Goal: Communication & Community: Answer question/provide support

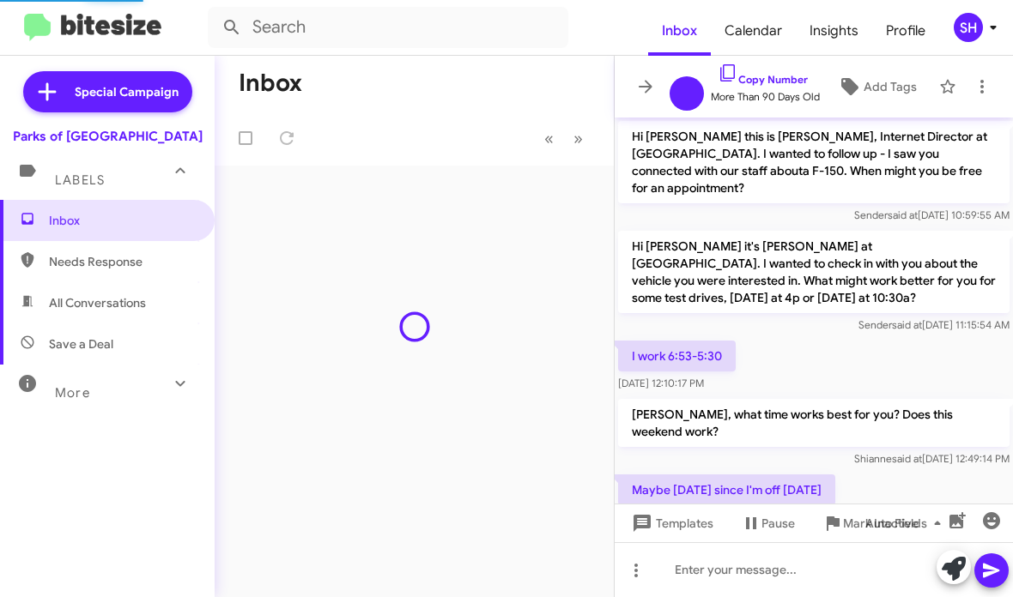
scroll to position [762, 0]
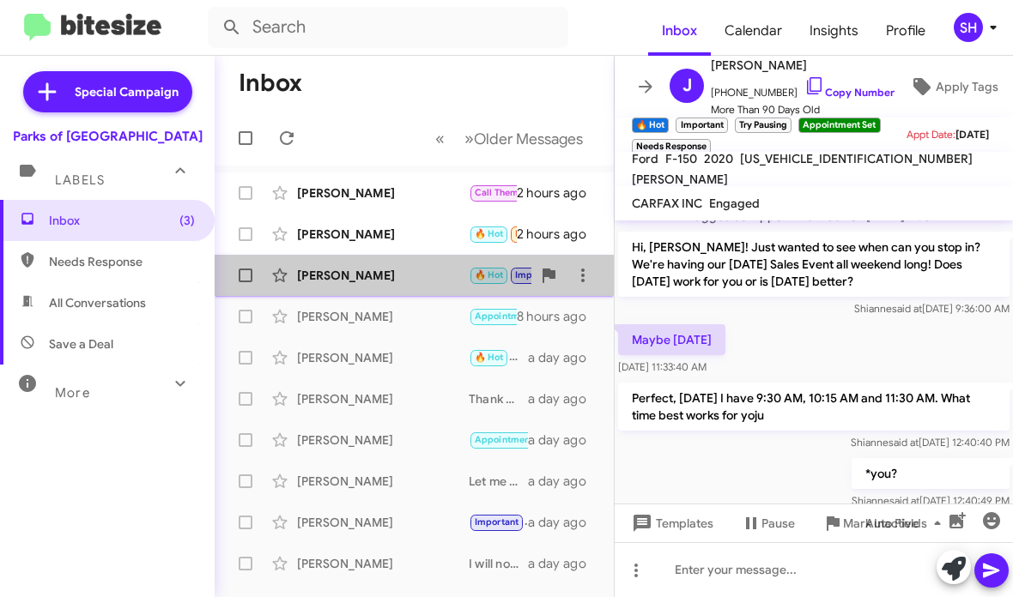
click at [379, 276] on div "[PERSON_NAME]" at bounding box center [383, 275] width 172 height 17
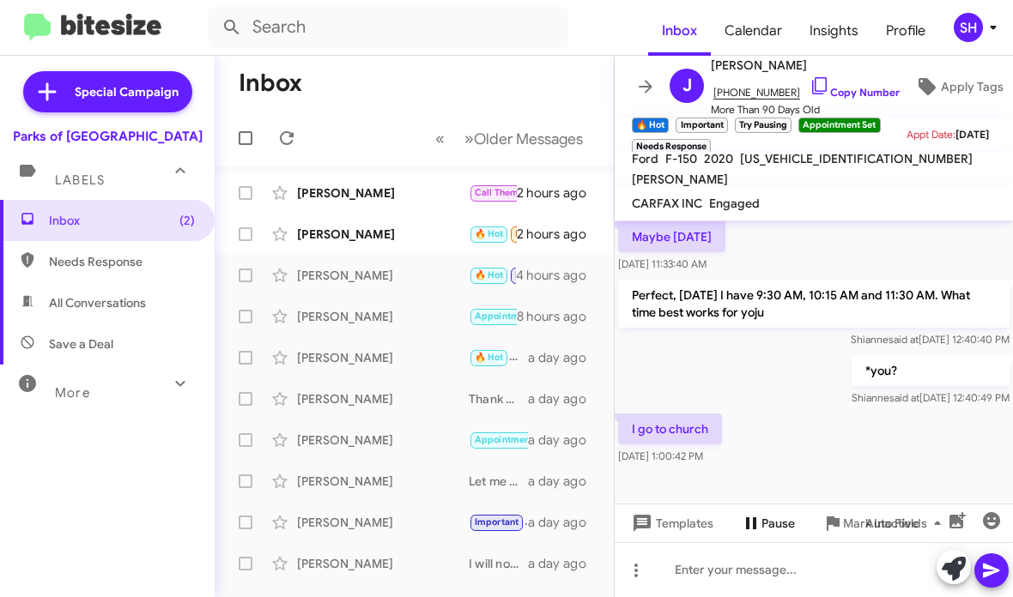
scroll to position [865, 0]
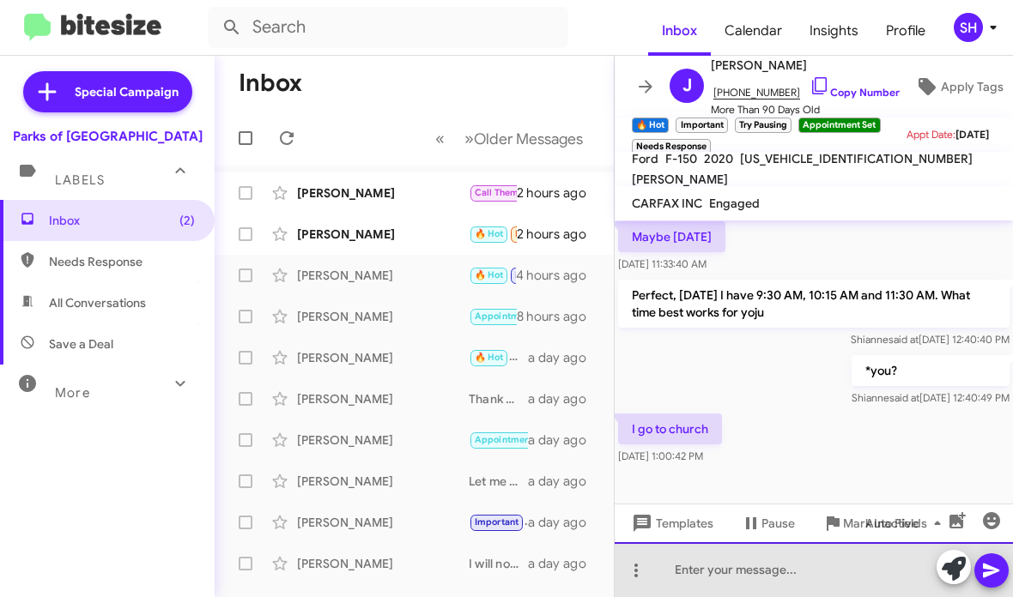
click at [766, 573] on div at bounding box center [814, 569] width 398 height 55
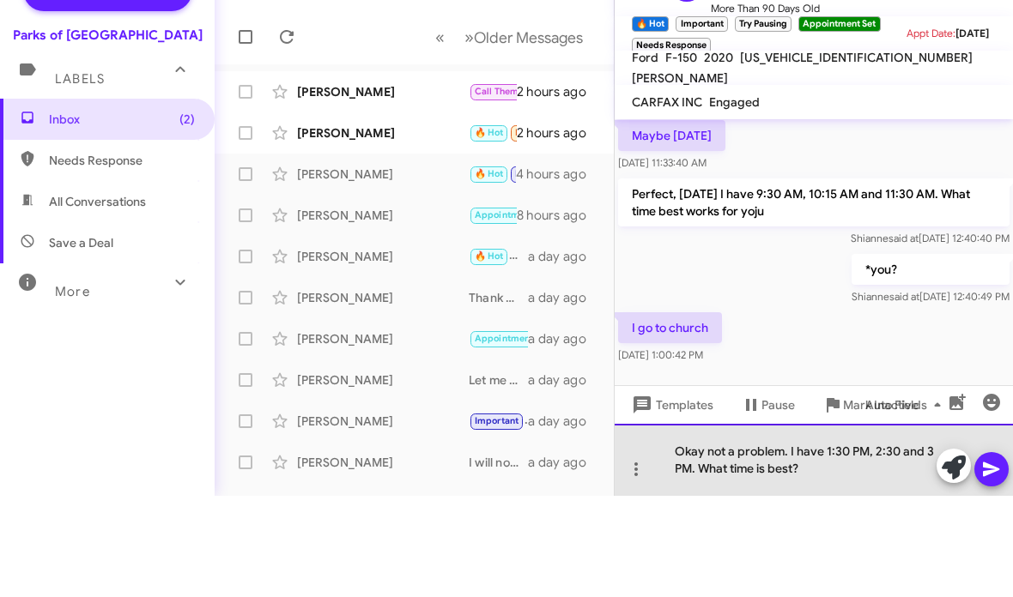
click at [1009, 525] on div "Okay not a problem. I have 1:30 PM, 2:30 and 3 PM. What time is best?" at bounding box center [814, 561] width 398 height 72
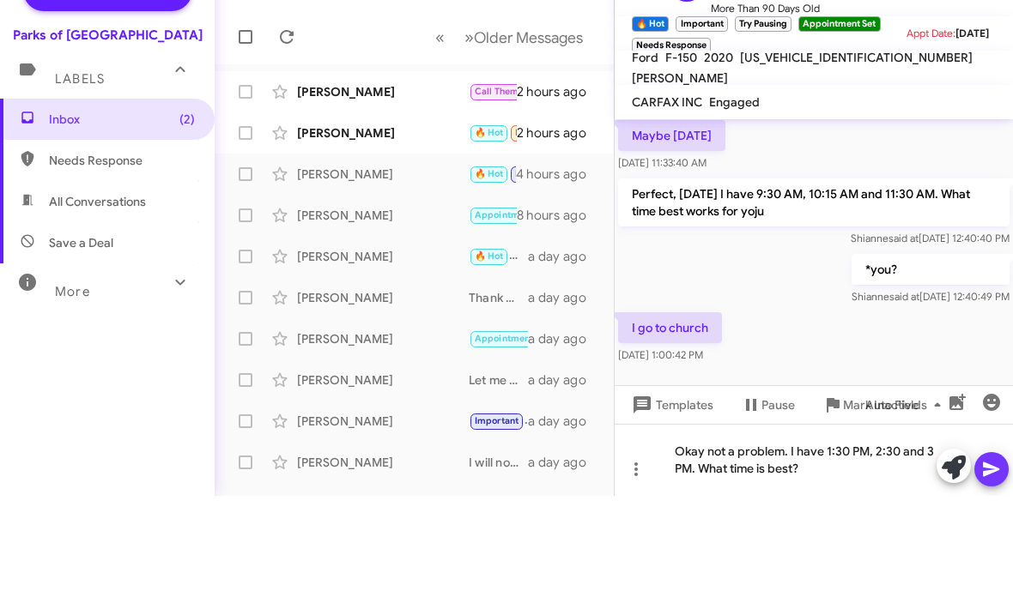
click at [990, 564] on icon at bounding box center [991, 571] width 16 height 15
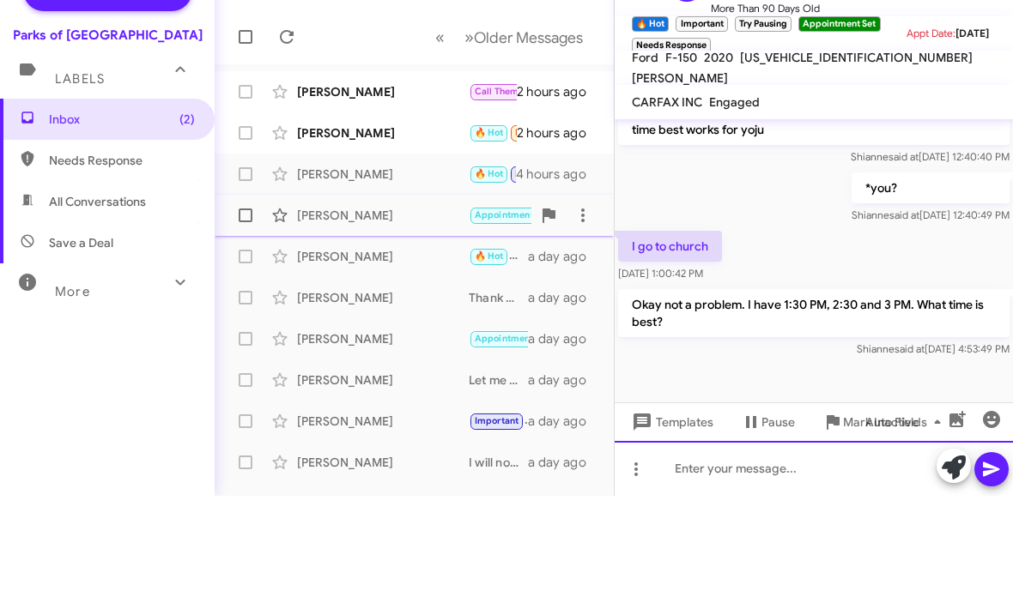
scroll to position [945, 0]
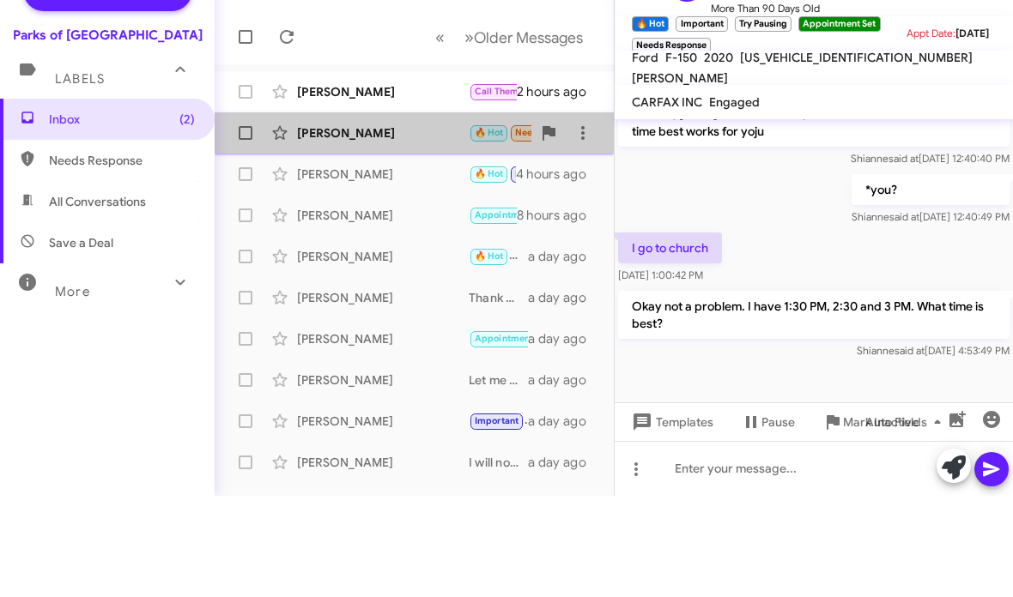
click at [373, 217] on div "Willie Donelan 🔥 Hot Needs Response How about today? 2 hours ago" at bounding box center [414, 234] width 372 height 34
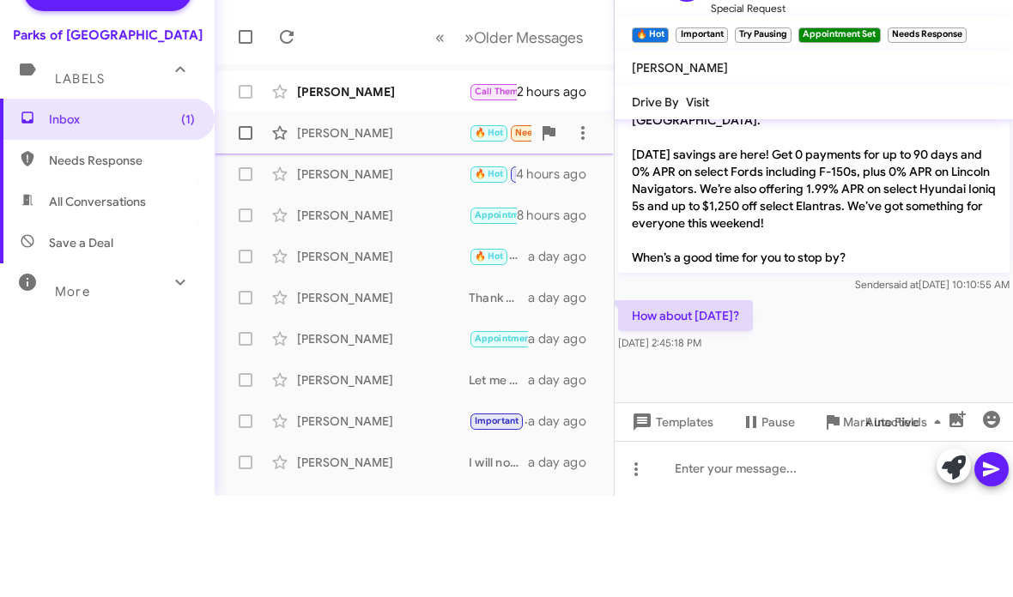
scroll to position [818, 0]
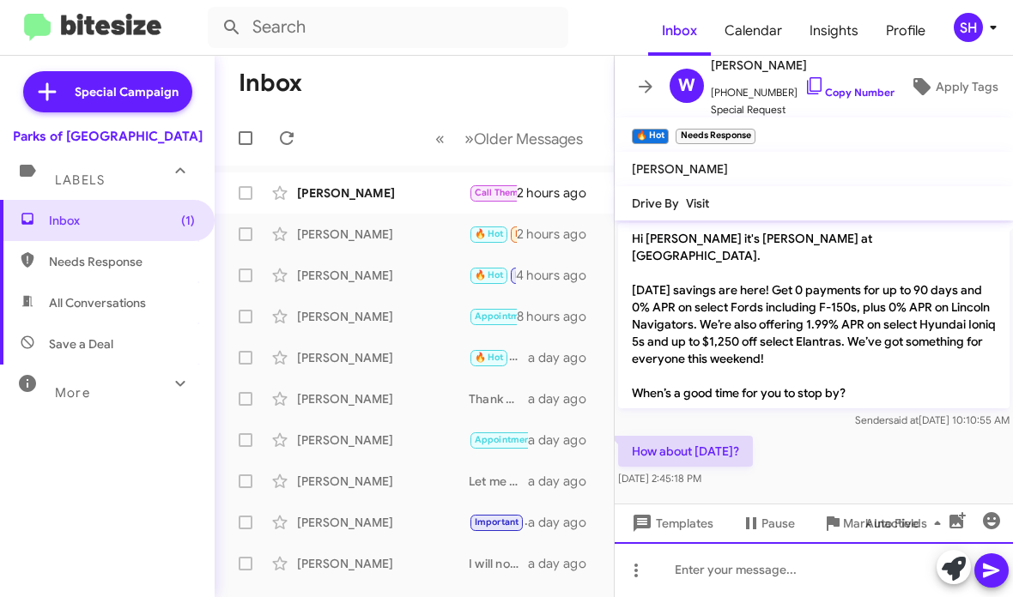
click at [752, 572] on div at bounding box center [814, 569] width 398 height 55
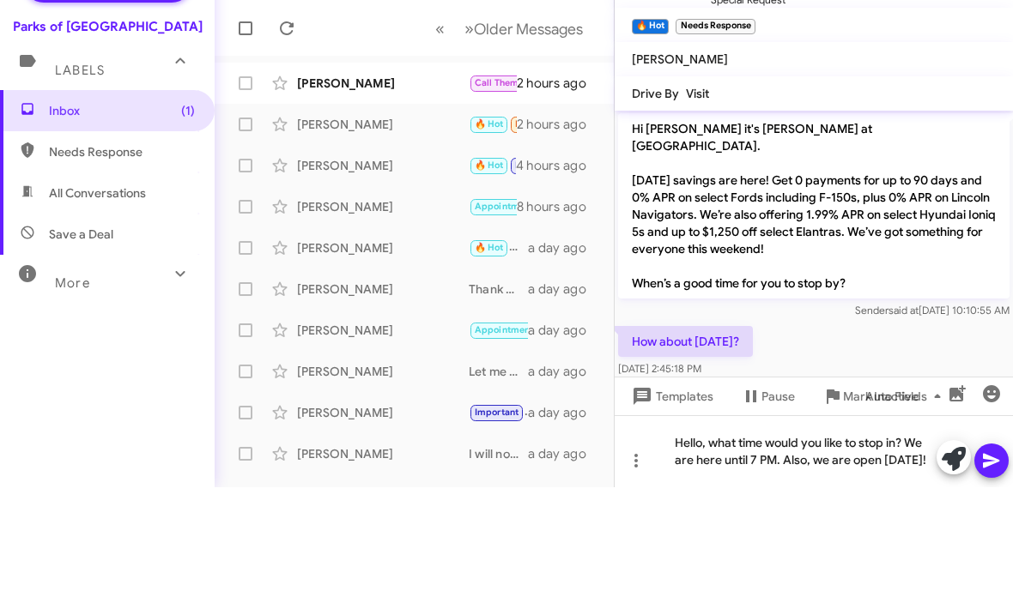
click at [991, 561] on icon at bounding box center [991, 571] width 21 height 21
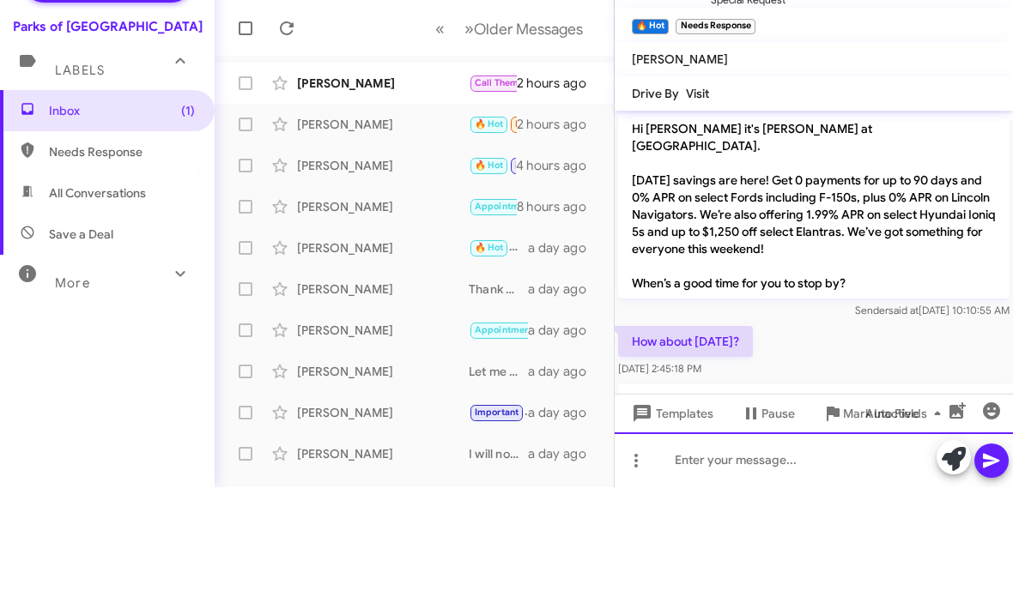
scroll to position [0, 0]
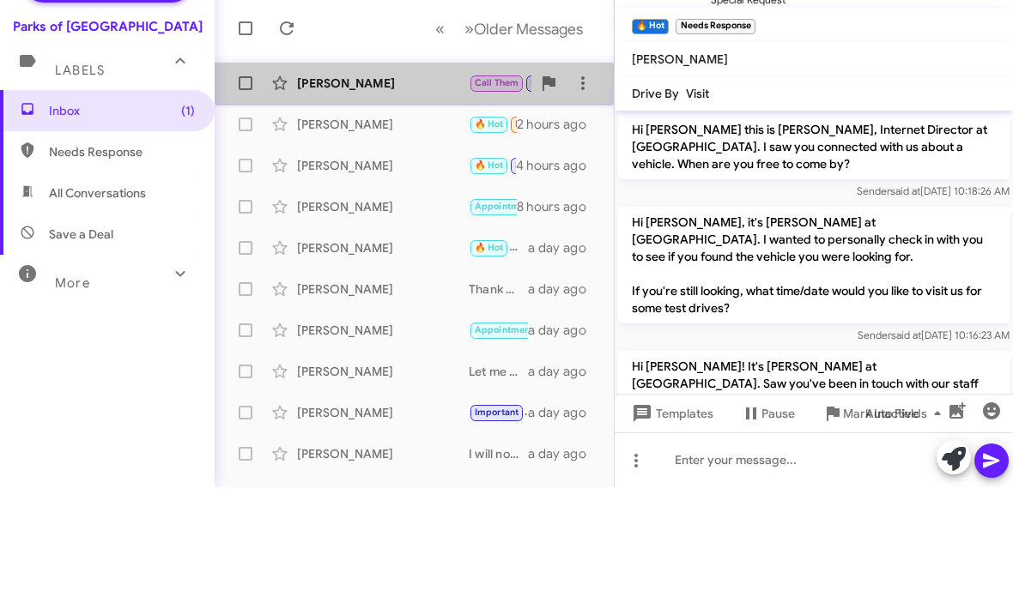
click at [415, 176] on div "Matthew Mantel Call Them Important Needs Response 🔥 Hot Any updates? 2 hours ago" at bounding box center [414, 193] width 372 height 34
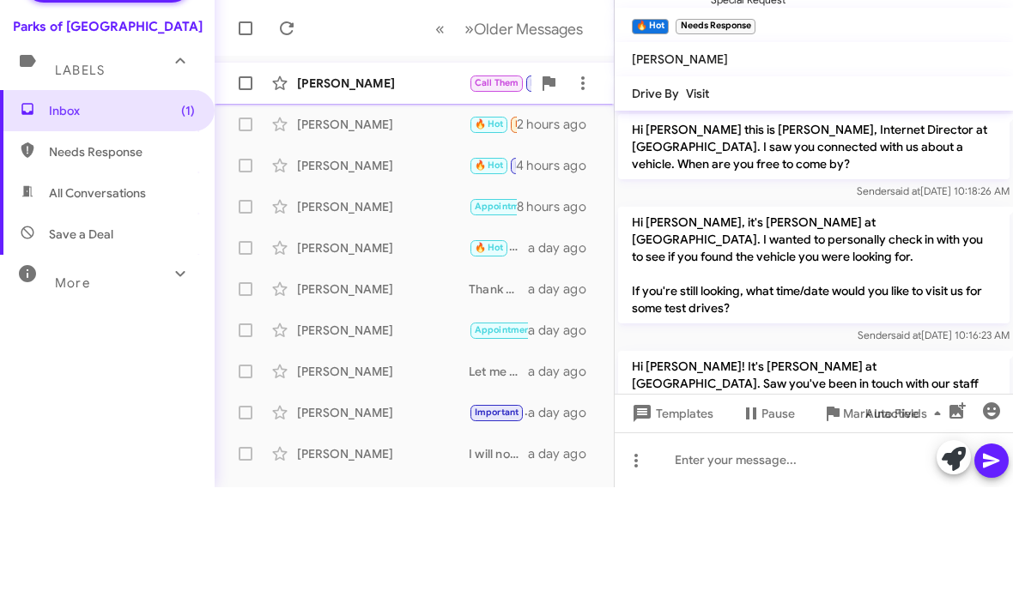
scroll to position [767, 0]
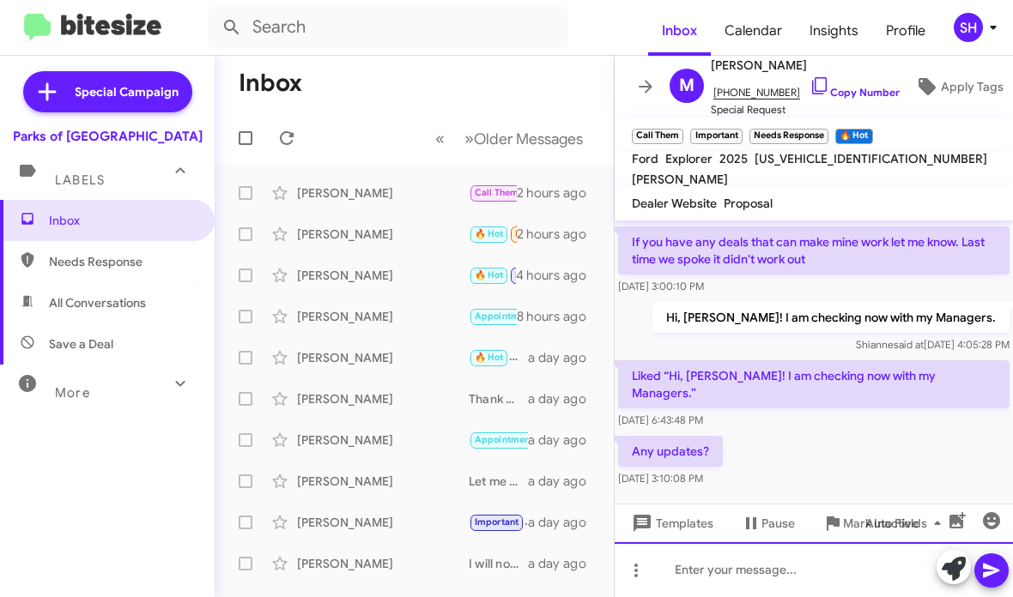
click at [886, 573] on div at bounding box center [814, 569] width 398 height 55
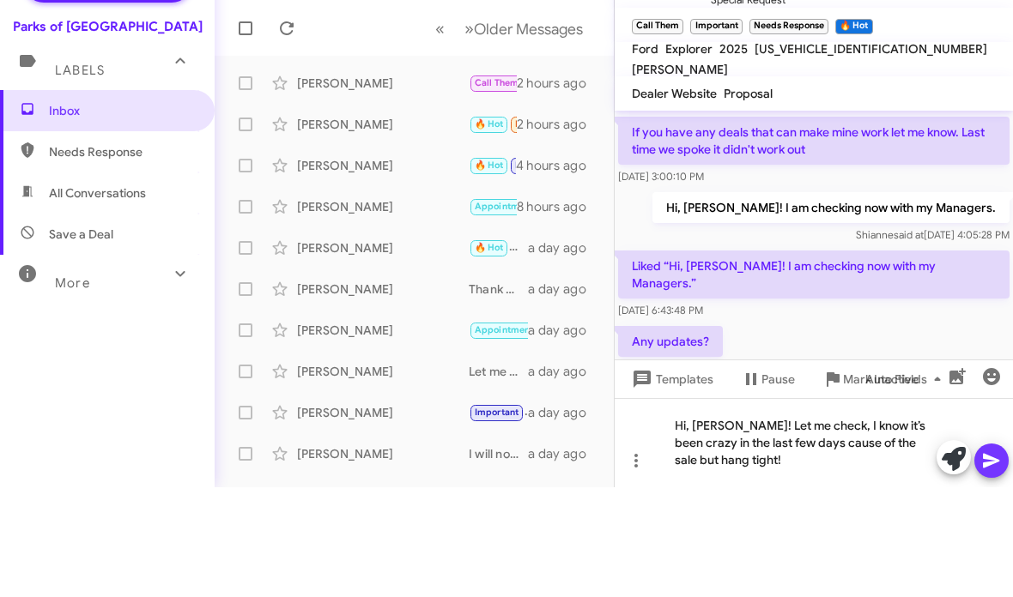
click at [991, 561] on icon at bounding box center [991, 571] width 21 height 21
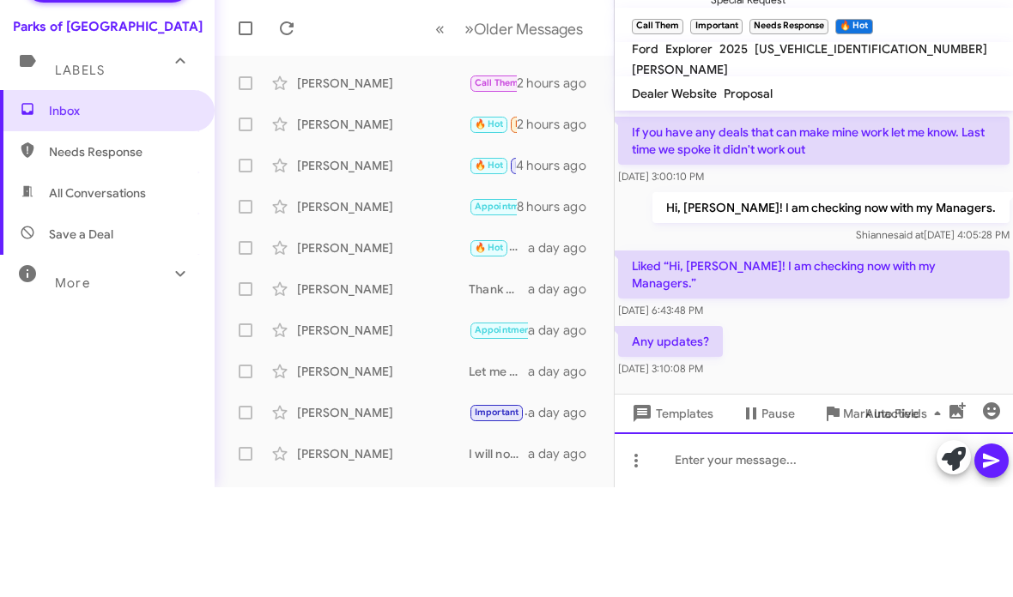
scroll to position [0, 0]
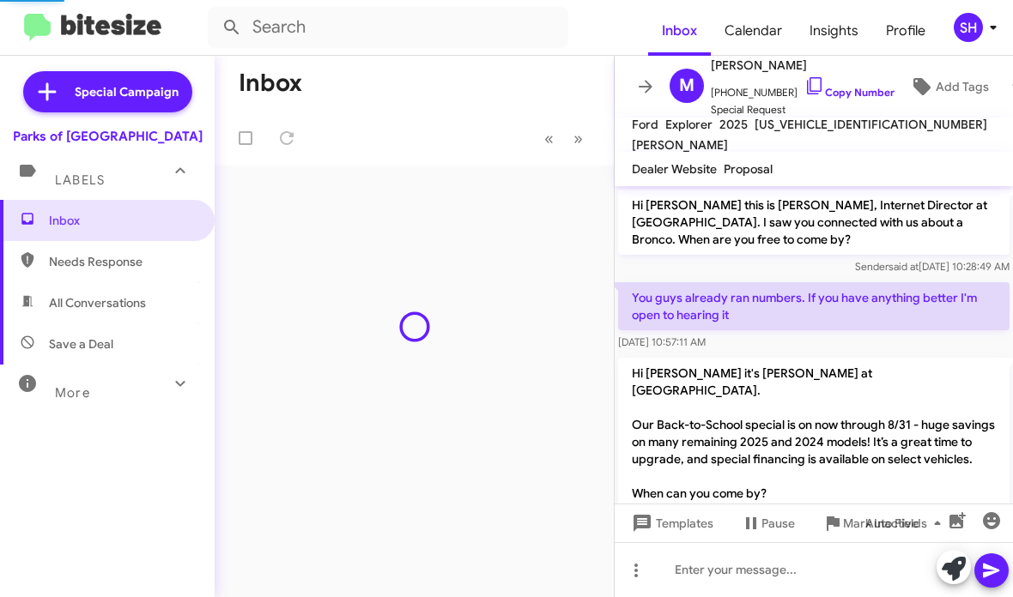
scroll to position [812, 0]
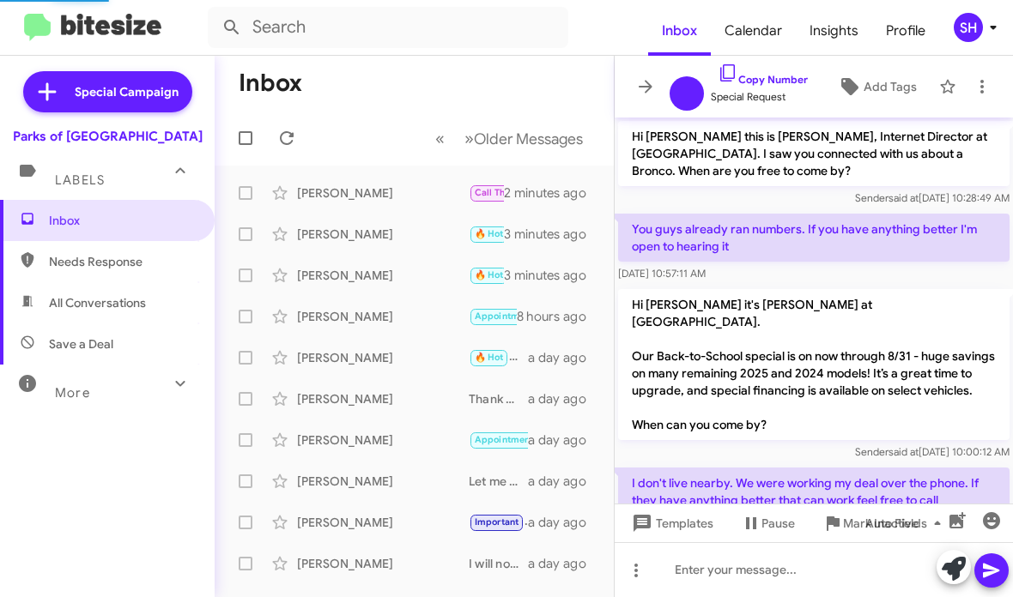
scroll to position [743, 0]
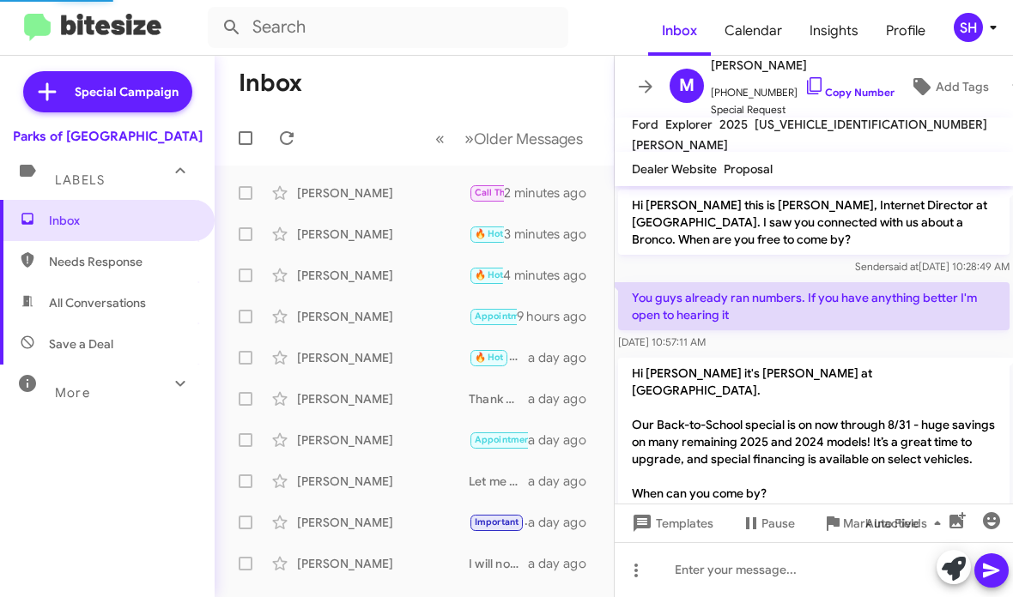
scroll to position [812, 0]
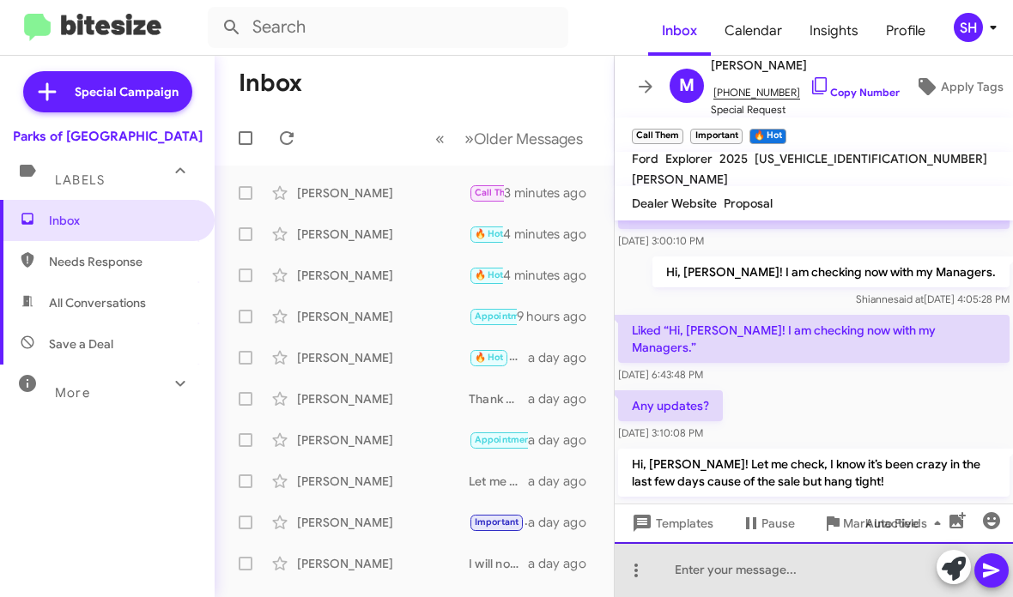
click at [726, 559] on div at bounding box center [814, 569] width 398 height 55
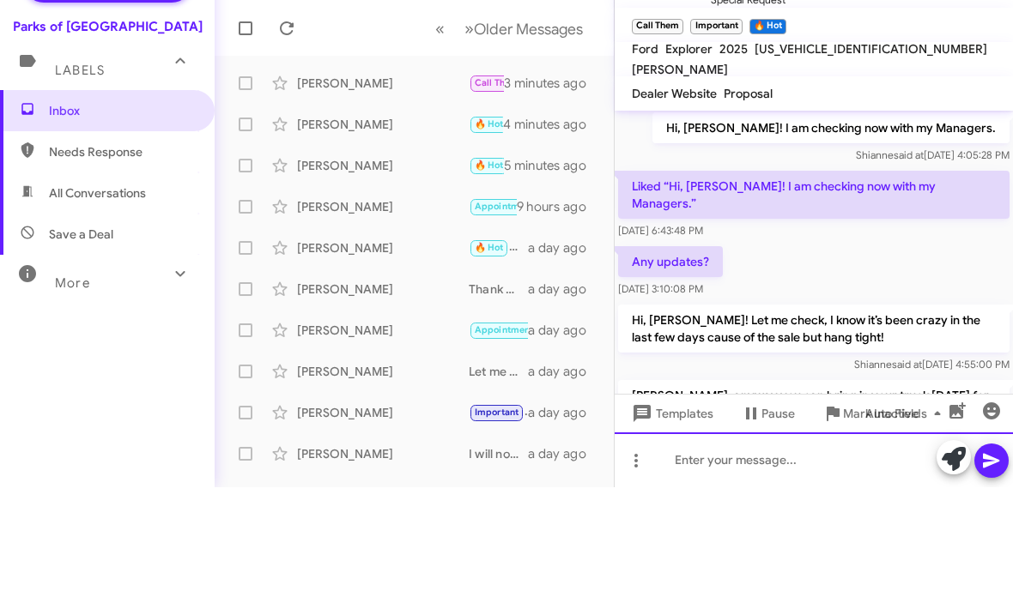
scroll to position [0, 0]
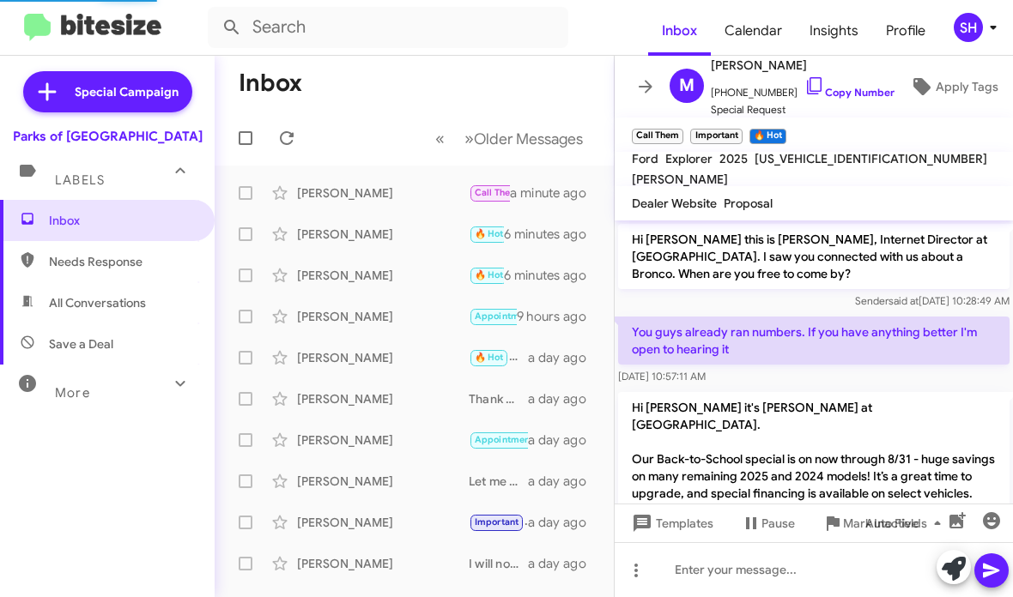
scroll to position [926, 0]
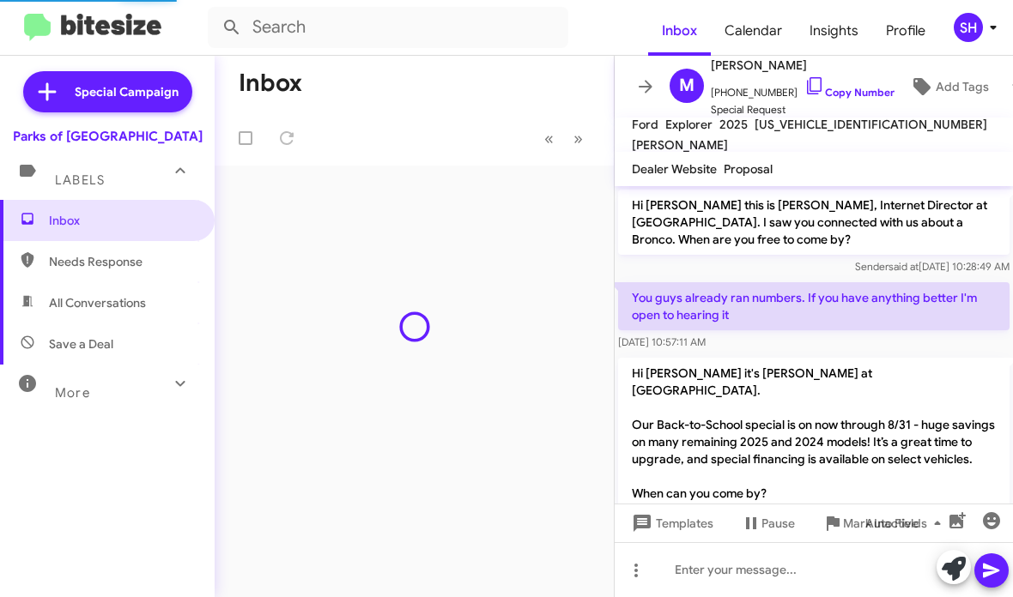
scroll to position [926, 0]
